Goal: Information Seeking & Learning: Learn about a topic

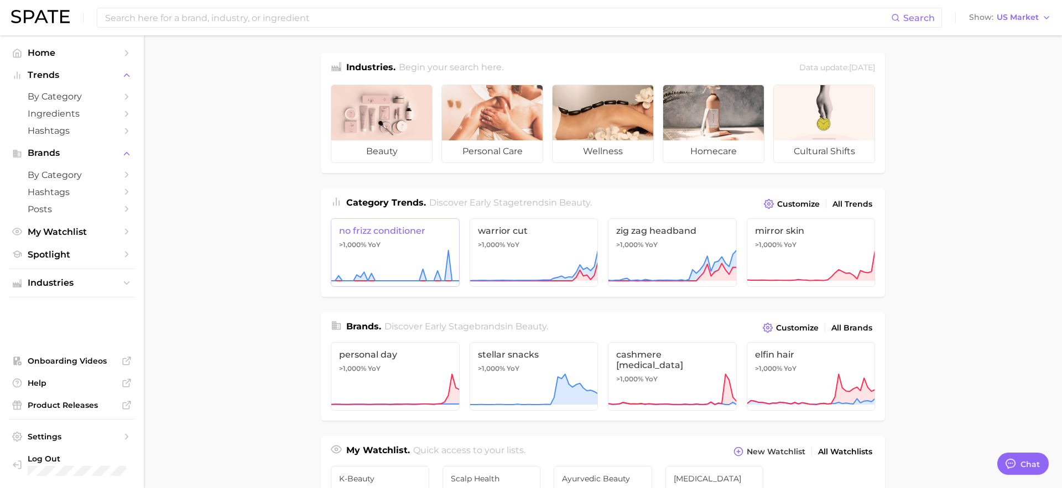
click at [380, 234] on span "no frizz conditioner" at bounding box center [395, 231] width 112 height 11
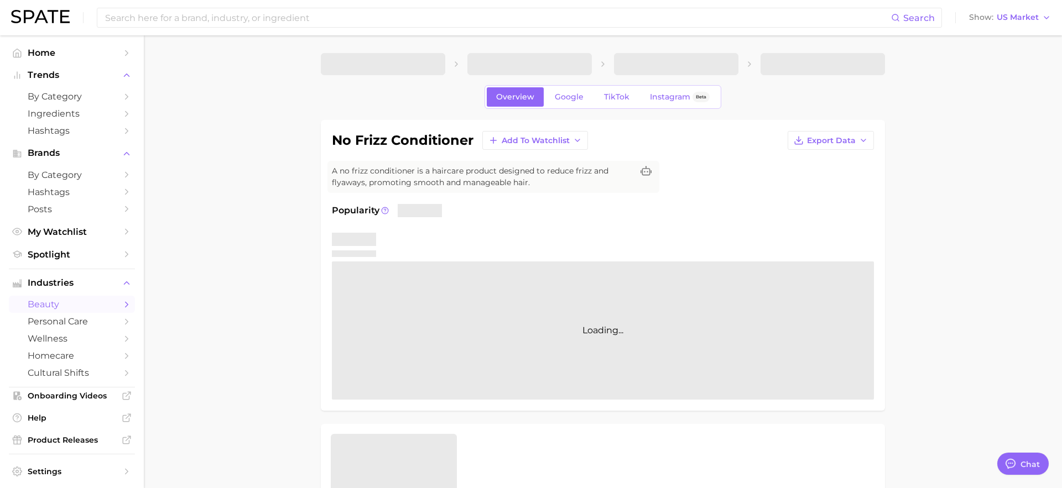
type textarea "x"
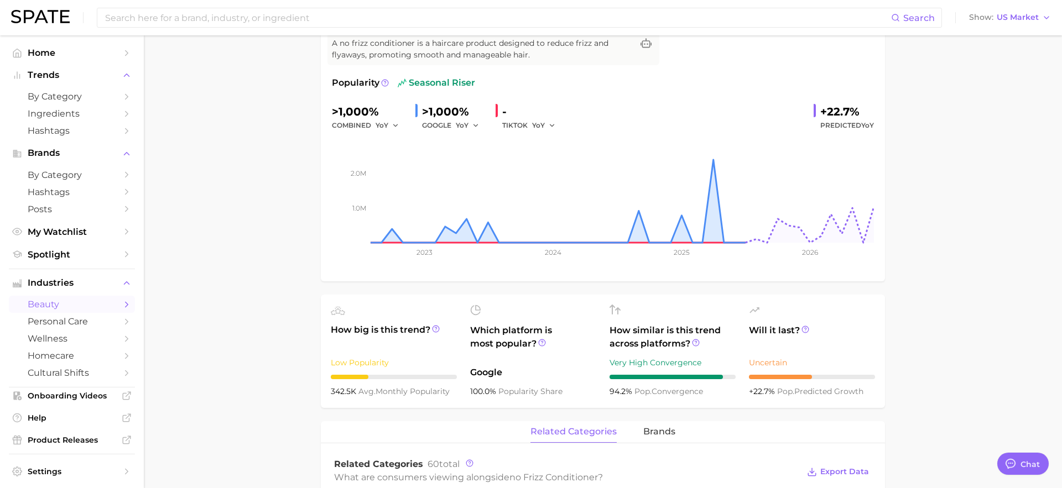
scroll to position [129, 0]
click at [338, 12] on input at bounding box center [497, 17] width 787 height 19
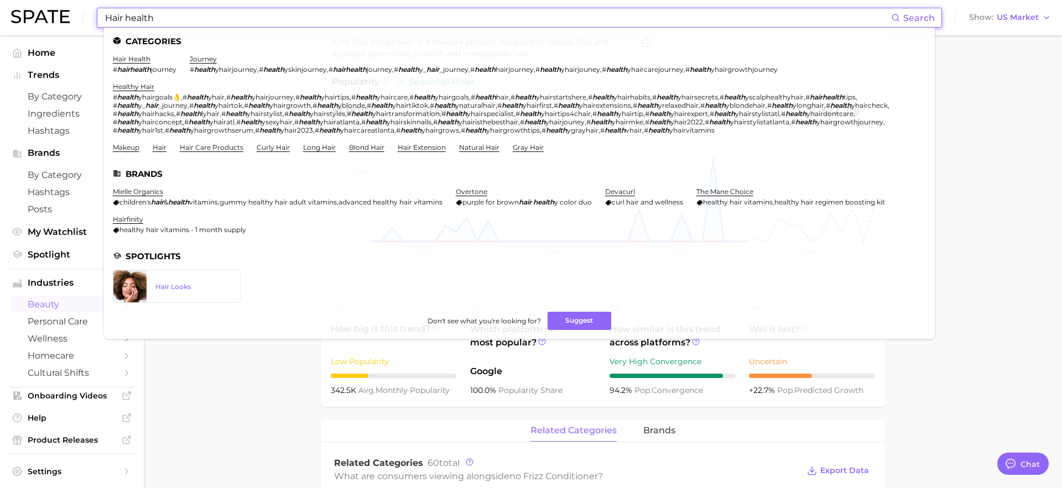
click at [228, 18] on input "Hair health" at bounding box center [497, 17] width 787 height 19
drag, startPoint x: 228, startPoint y: 17, endPoint x: 11, endPoint y: 7, distance: 217.0
click at [11, 7] on div "Hair health Search Categories hair health # hairhealth journey journey # health…" at bounding box center [531, 17] width 1040 height 35
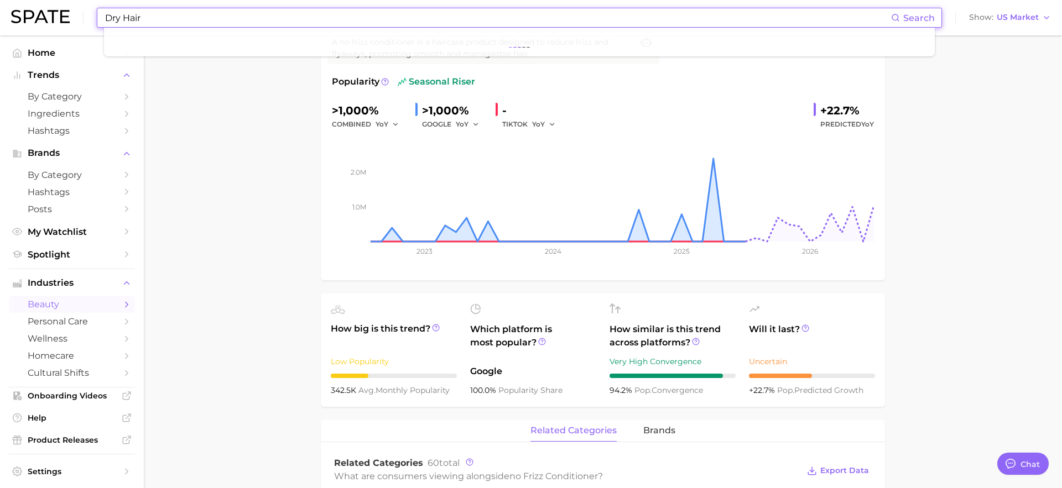
type input "Dry Hair"
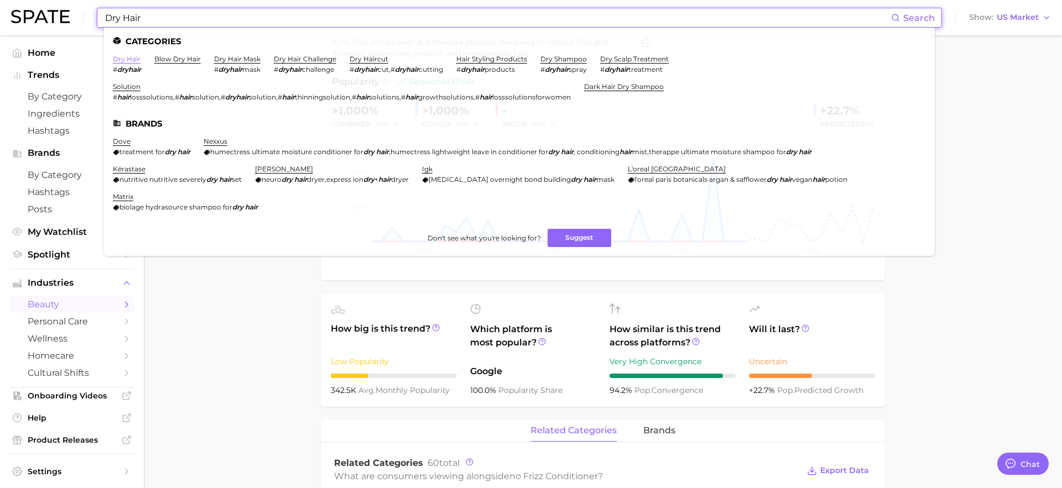
click at [128, 60] on link "dry hair" at bounding box center [127, 59] width 28 height 8
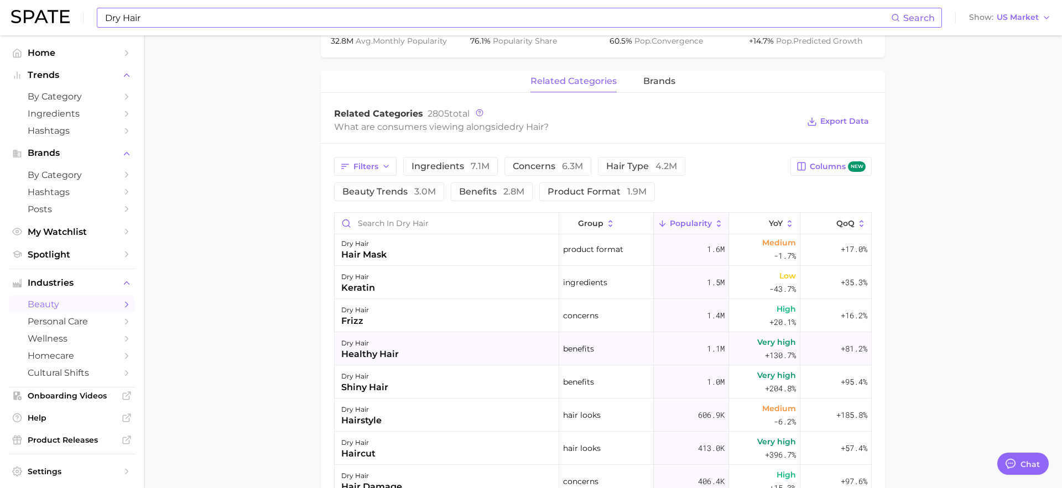
scroll to position [165, 0]
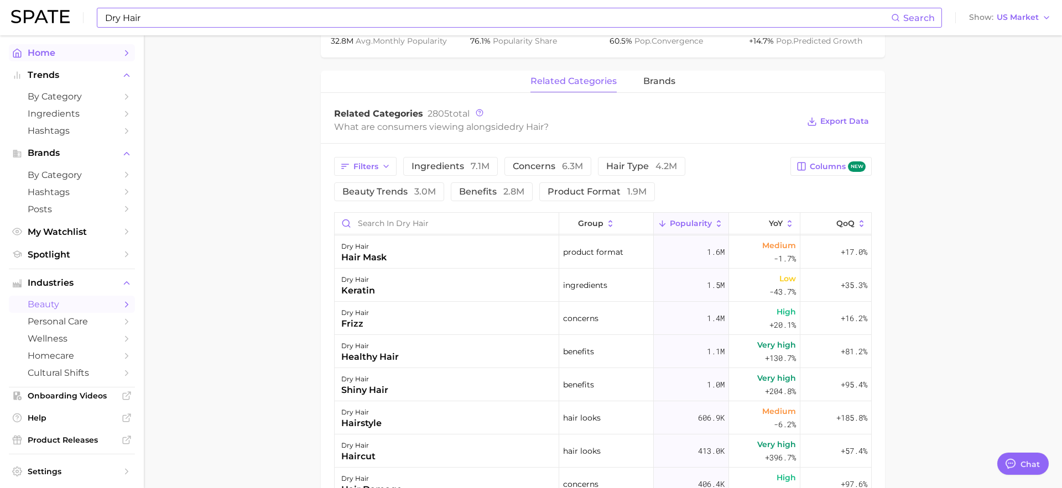
click at [60, 56] on span "Home" at bounding box center [72, 53] width 88 height 11
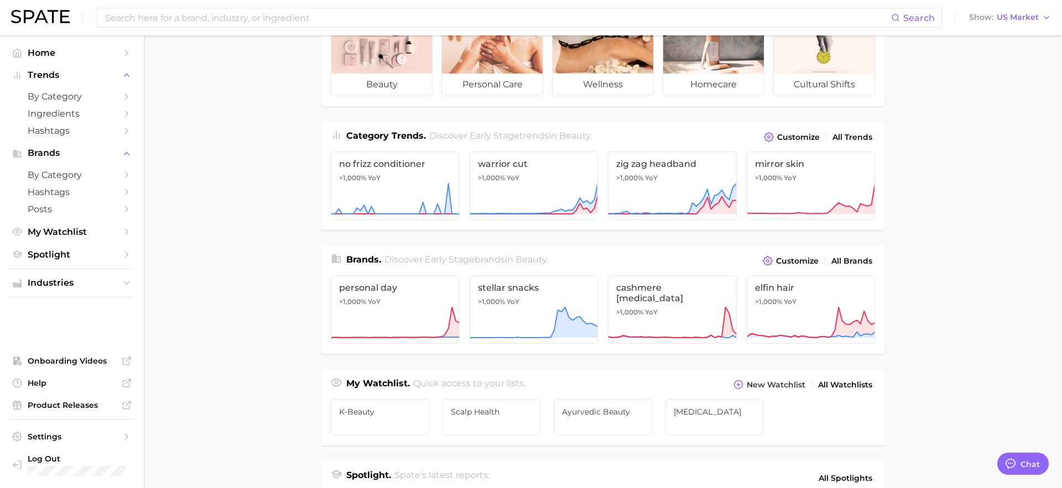
scroll to position [50, 0]
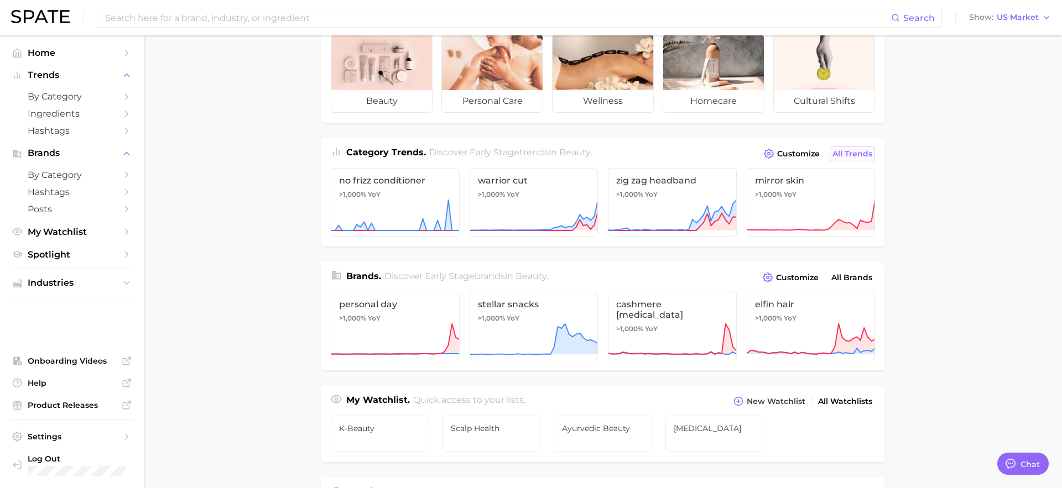
click at [846, 155] on span "All Trends" at bounding box center [852, 153] width 40 height 9
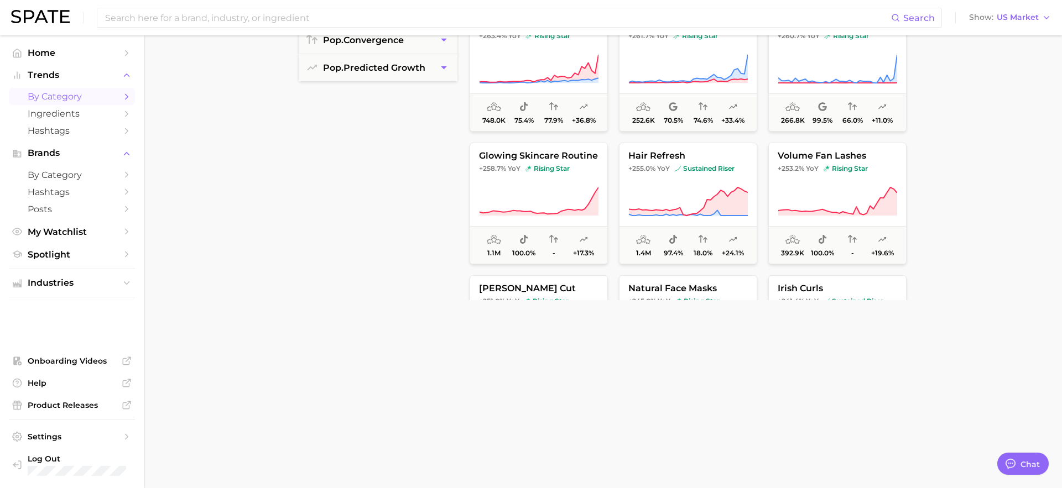
scroll to position [176, 0]
